Goal: Task Accomplishment & Management: Use online tool/utility

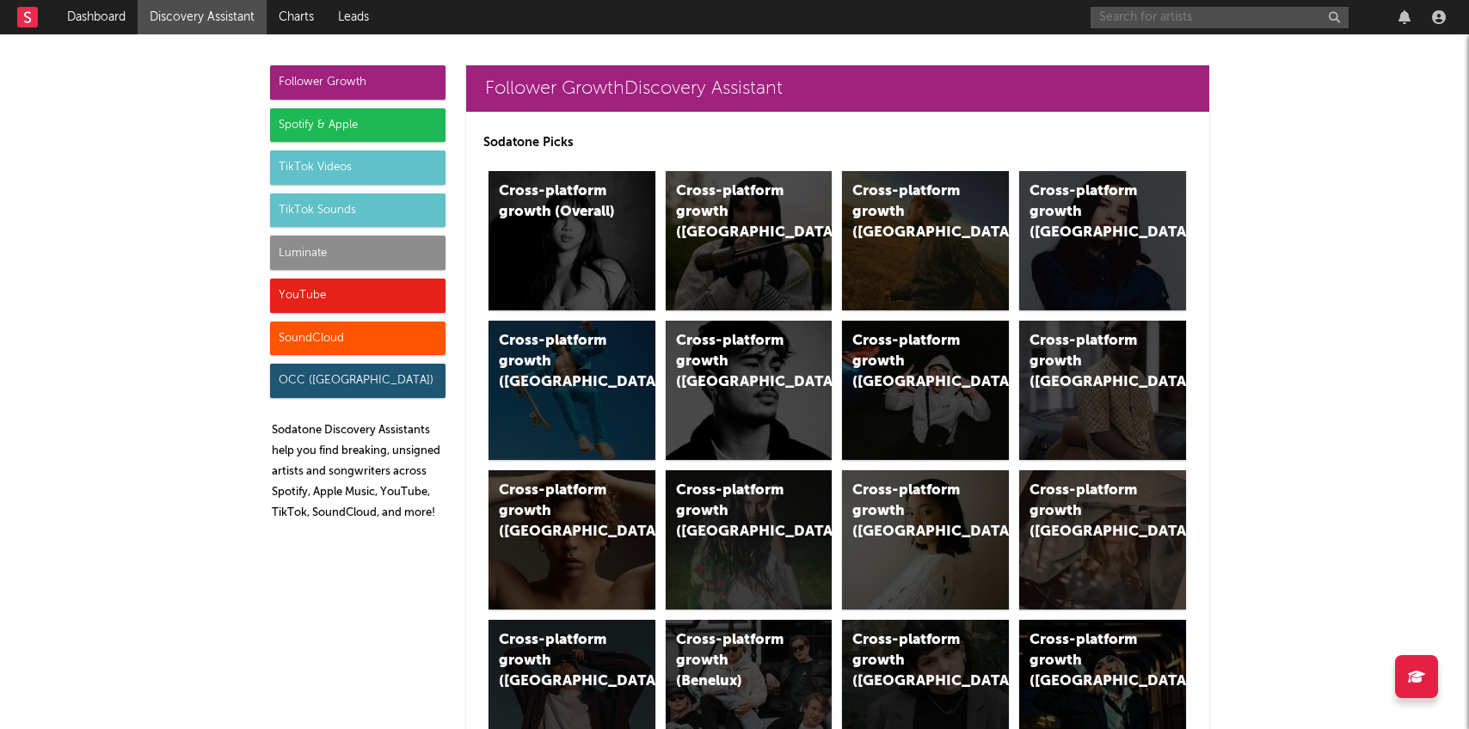
click at [1227, 25] on input "text" at bounding box center [1220, 18] width 258 height 22
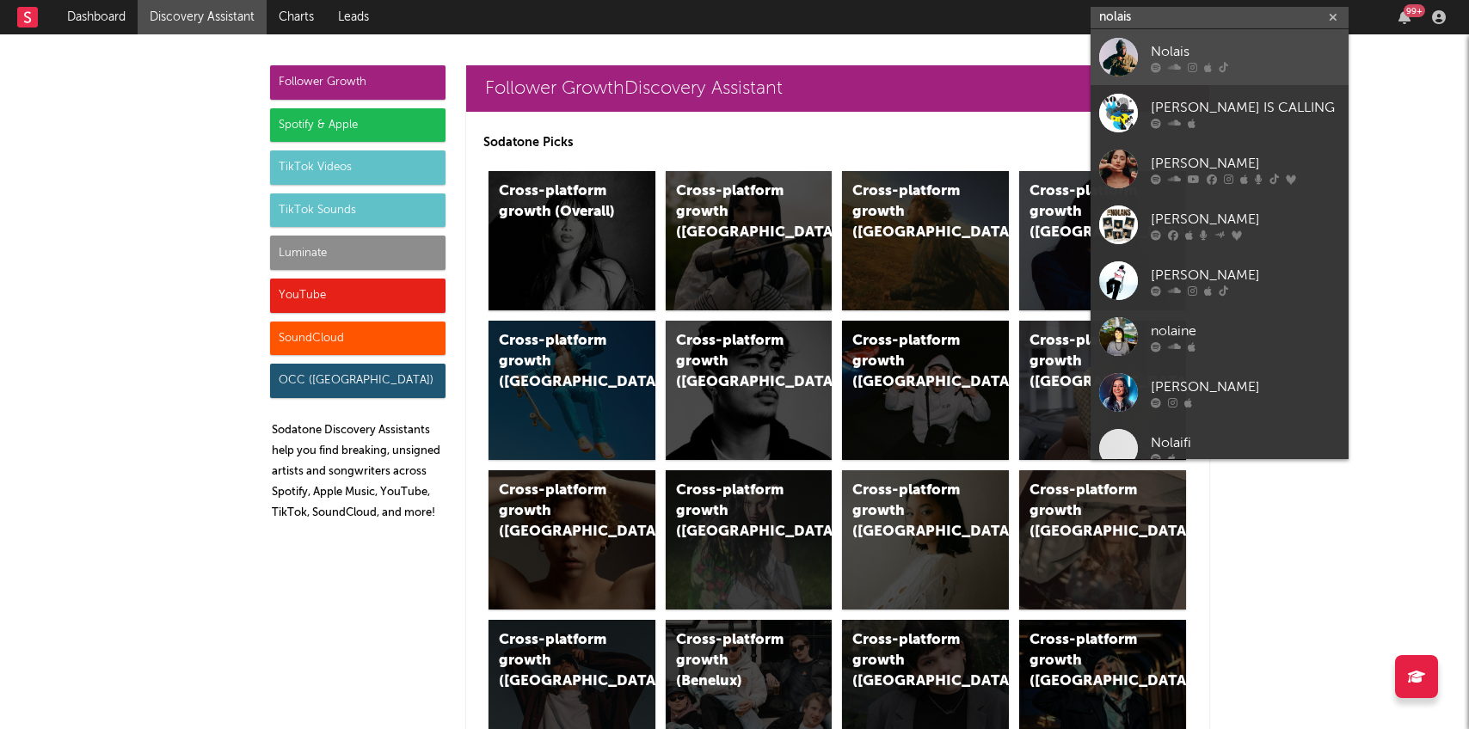
type input "nolais"
click at [1221, 69] on icon at bounding box center [1223, 67] width 9 height 10
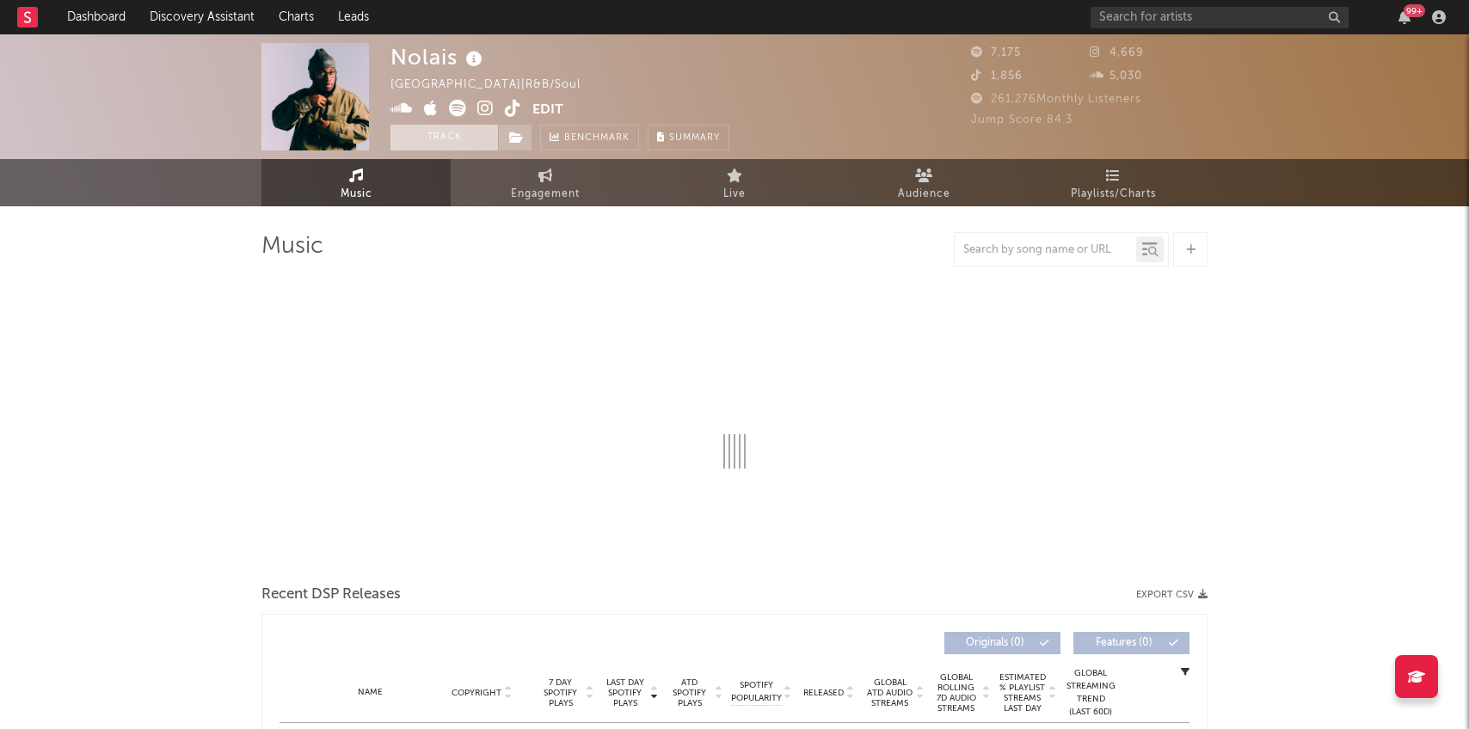
click at [458, 143] on button "Track" at bounding box center [445, 138] width 108 height 26
click at [507, 140] on span at bounding box center [515, 138] width 34 height 26
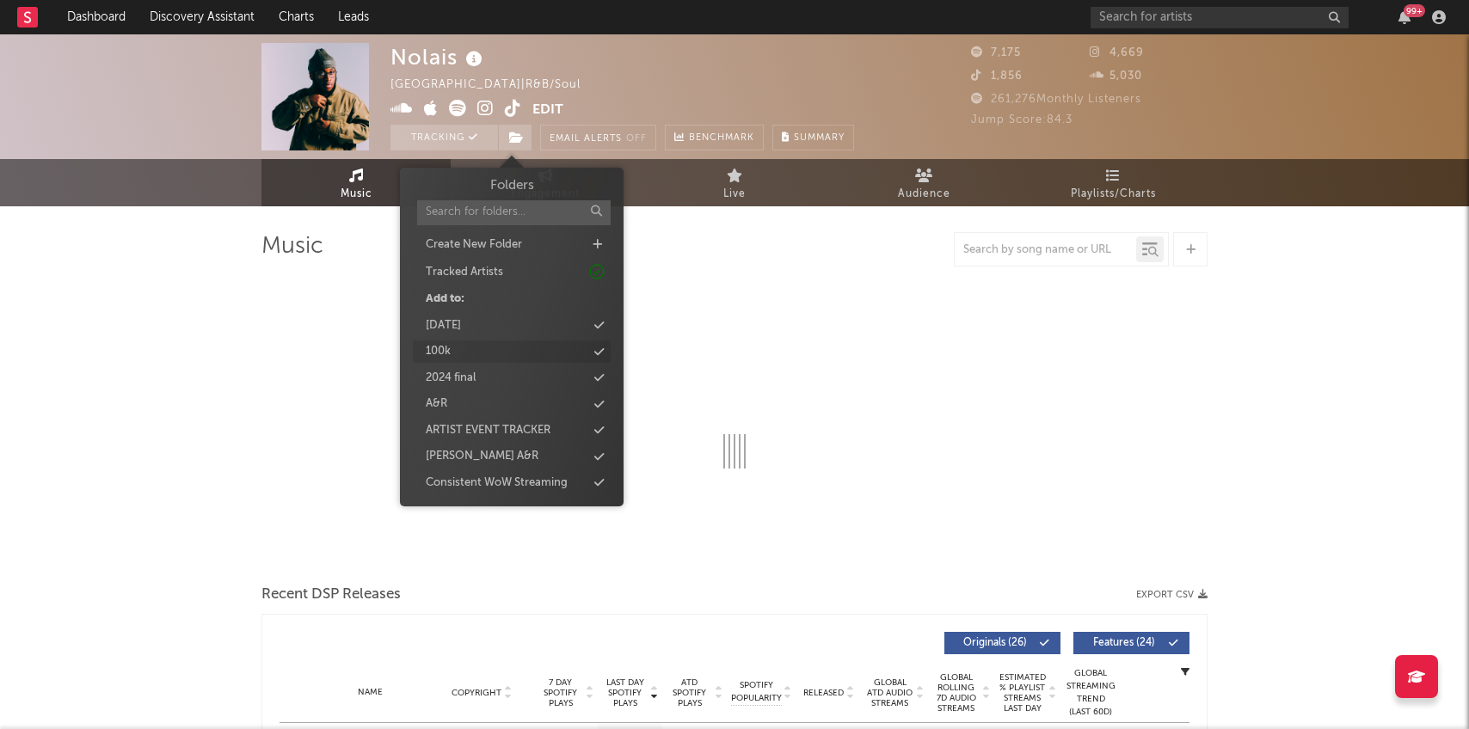
select select "6m"
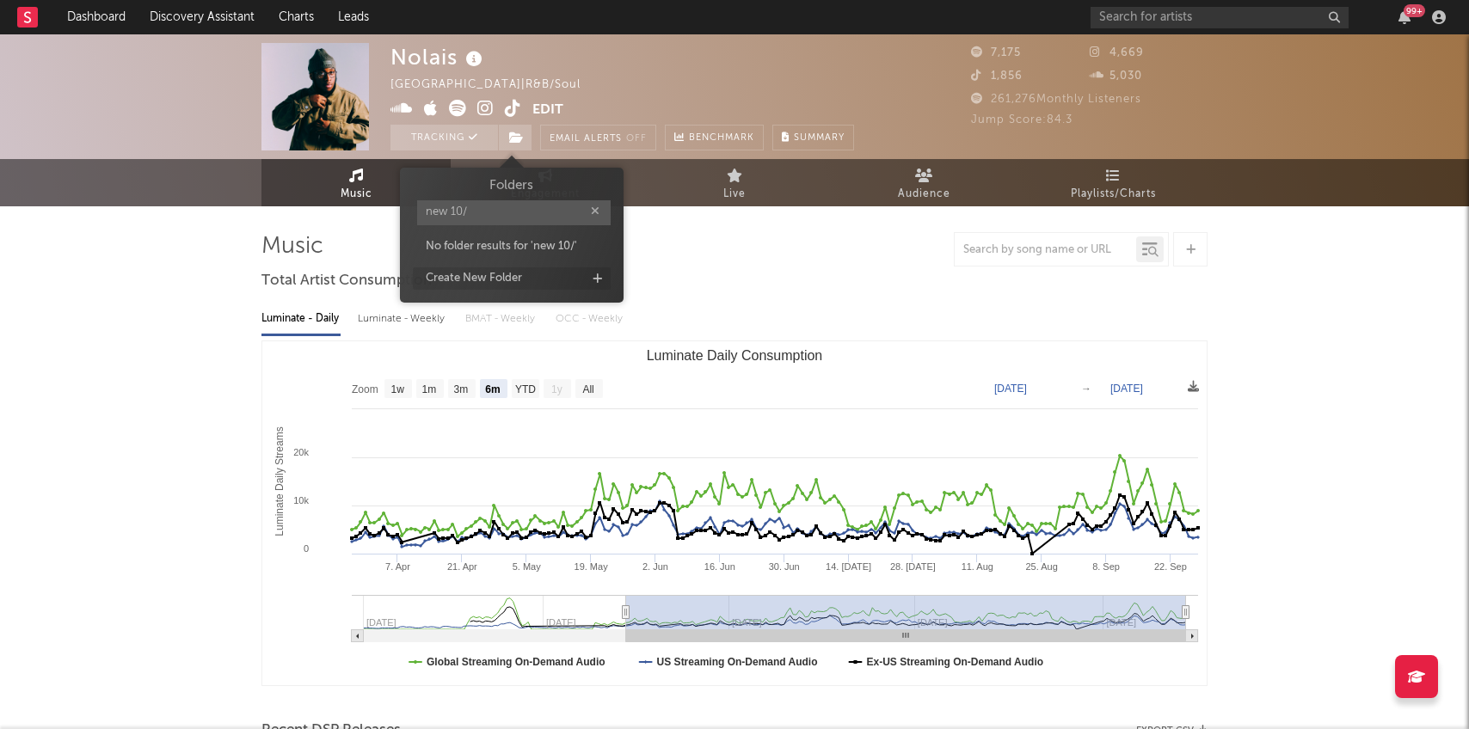
type input "new 10/"
click at [600, 280] on icon at bounding box center [597, 279] width 9 height 11
type input "new 10/6"
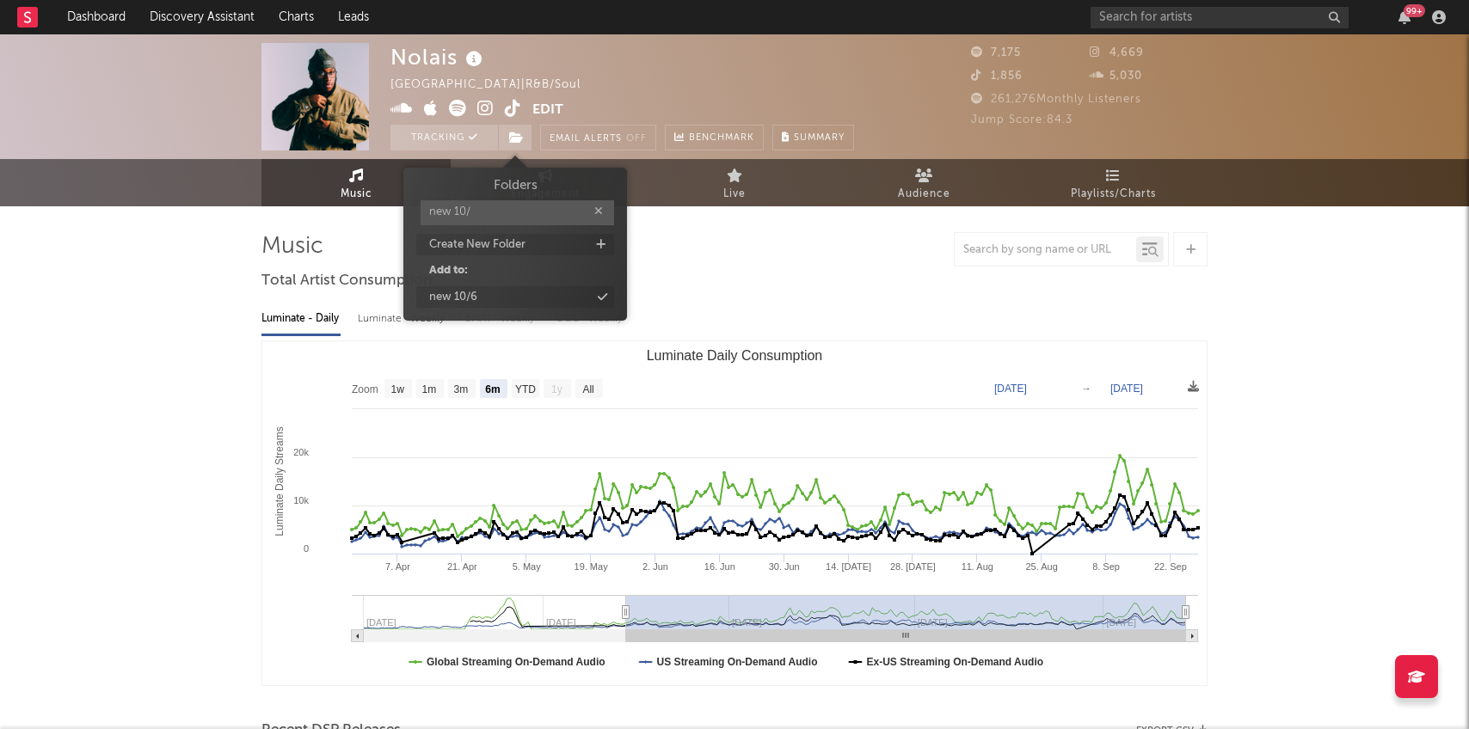
click at [532, 286] on div "Folders new 10/ Create New Folder Add to: new 10/6" at bounding box center [515, 242] width 198 height 132
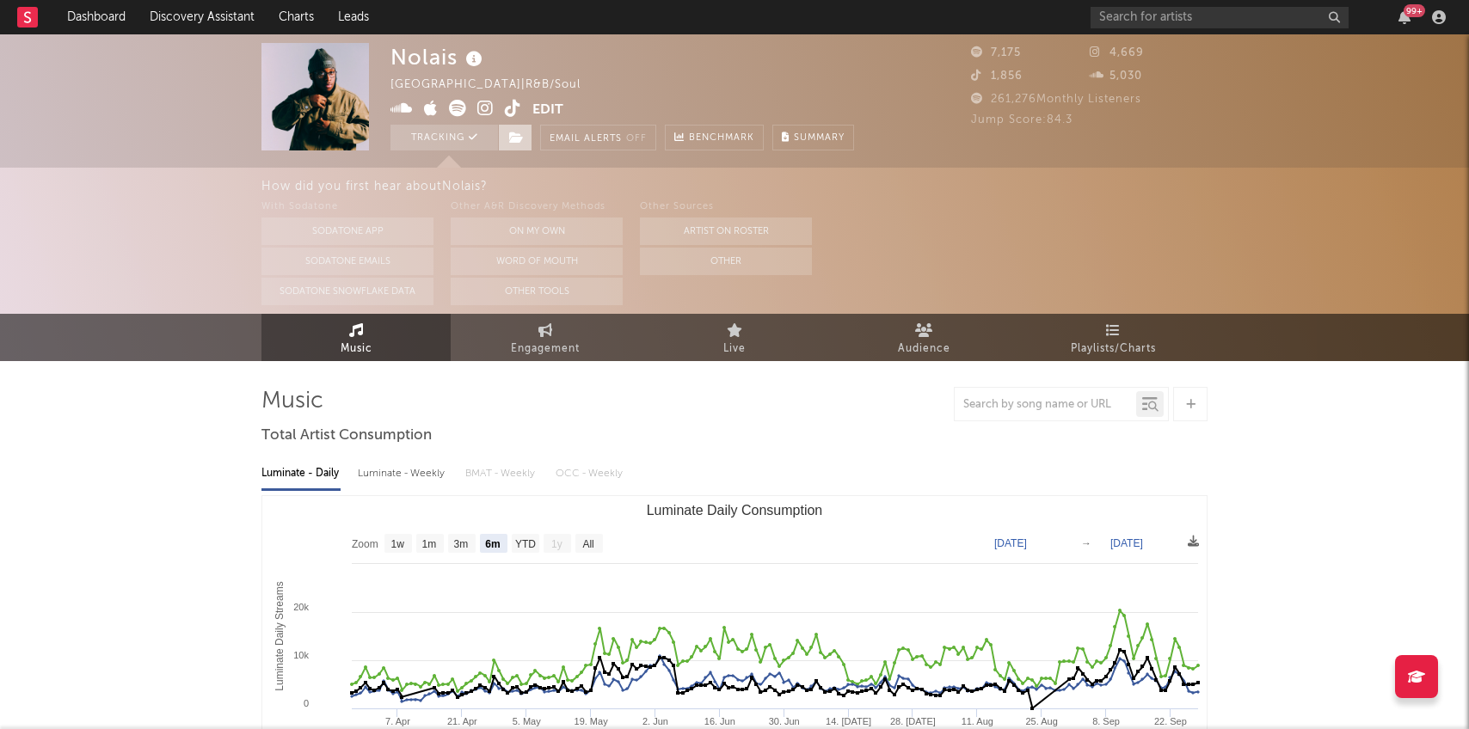
click at [501, 138] on span at bounding box center [515, 138] width 34 height 26
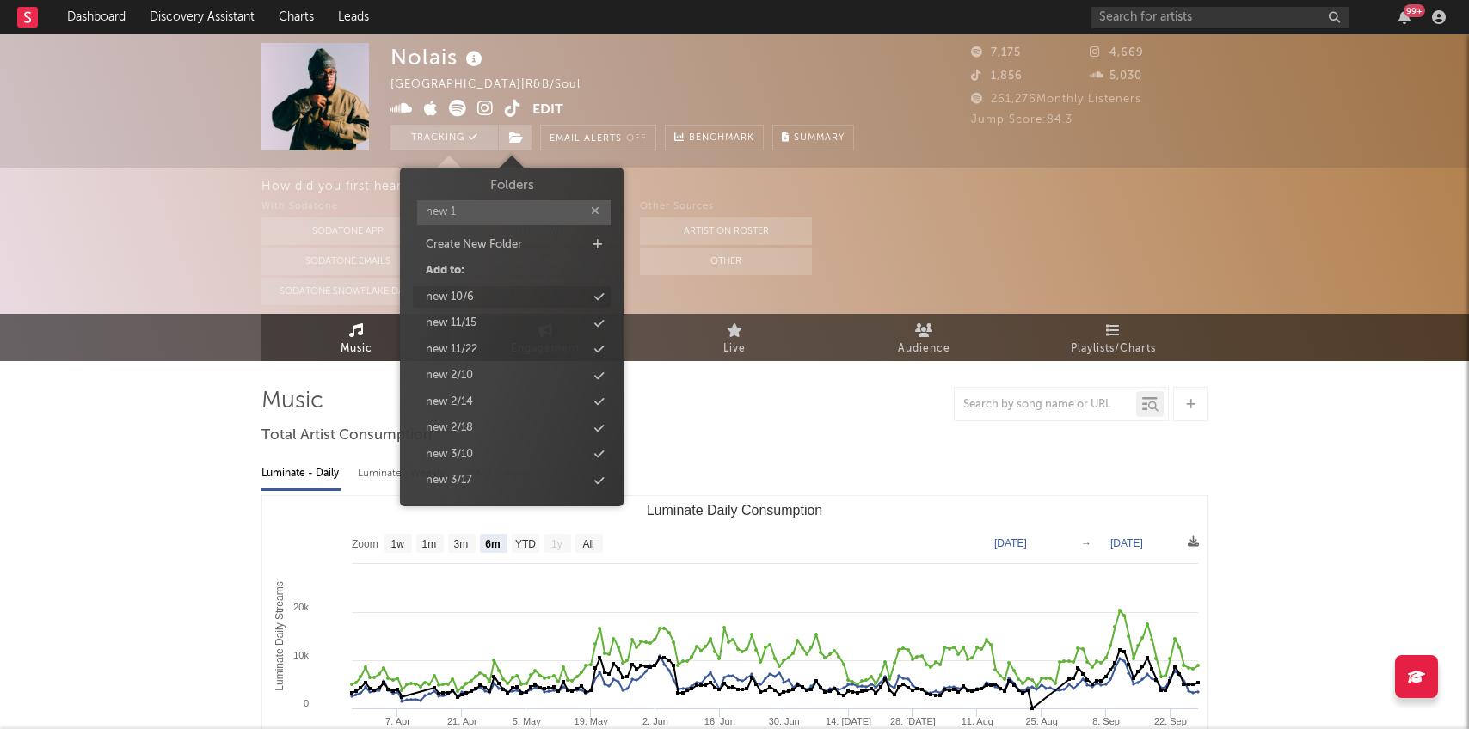
type input "new 1"
click at [451, 294] on div "new 10/6" at bounding box center [450, 297] width 48 height 17
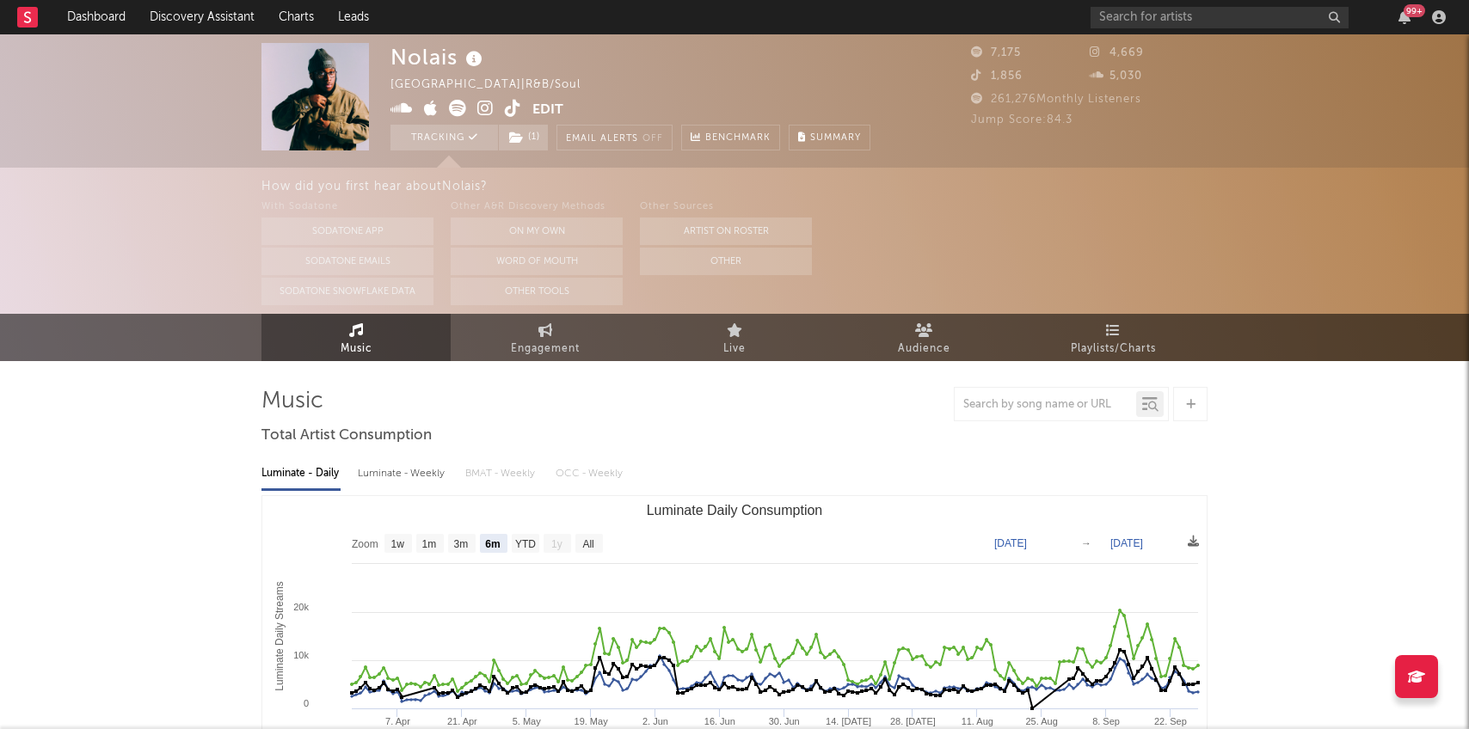
click at [483, 105] on icon at bounding box center [485, 108] width 16 height 17
click at [1122, 9] on input "text" at bounding box center [1220, 18] width 258 height 22
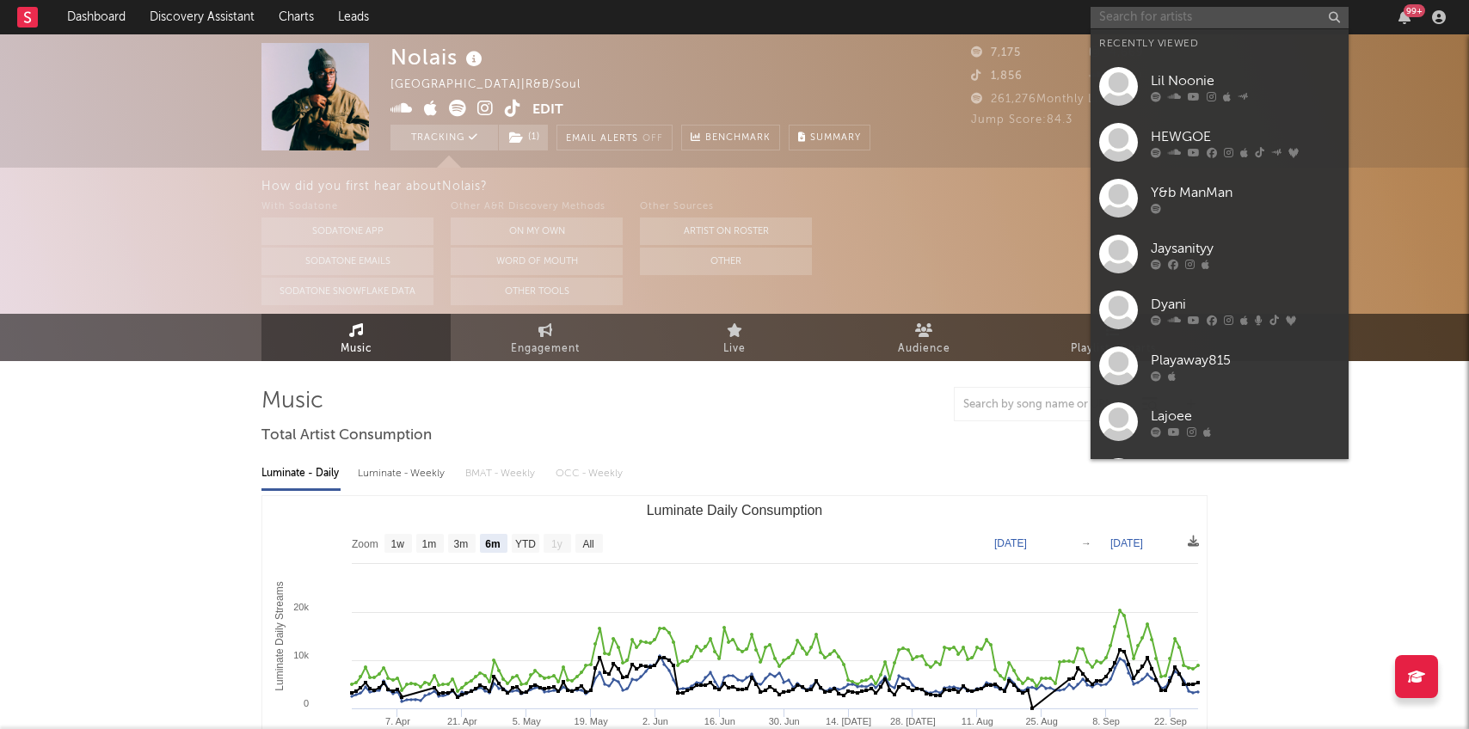
paste input "[URL][DOMAIN_NAME]"
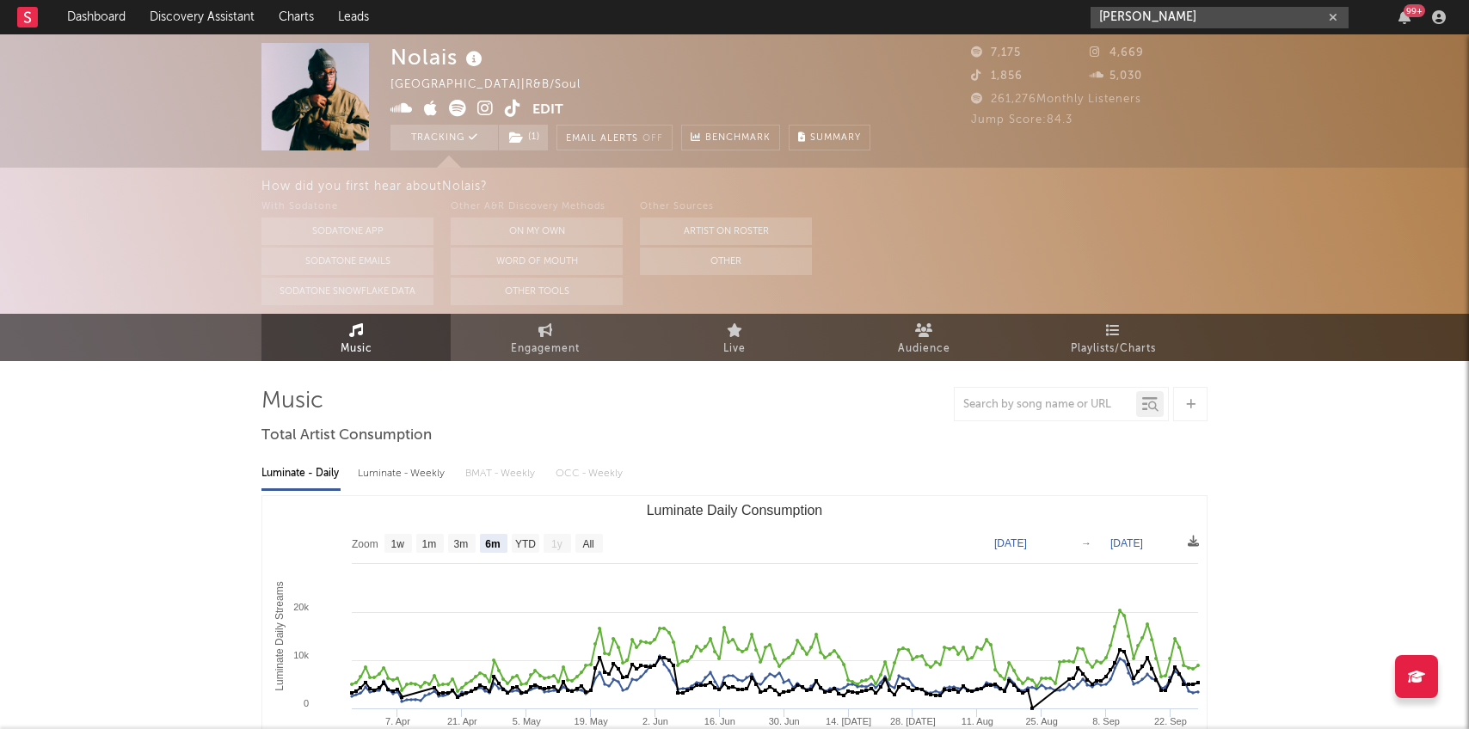
type input "[PERSON_NAME]"
